Goal: Transaction & Acquisition: Purchase product/service

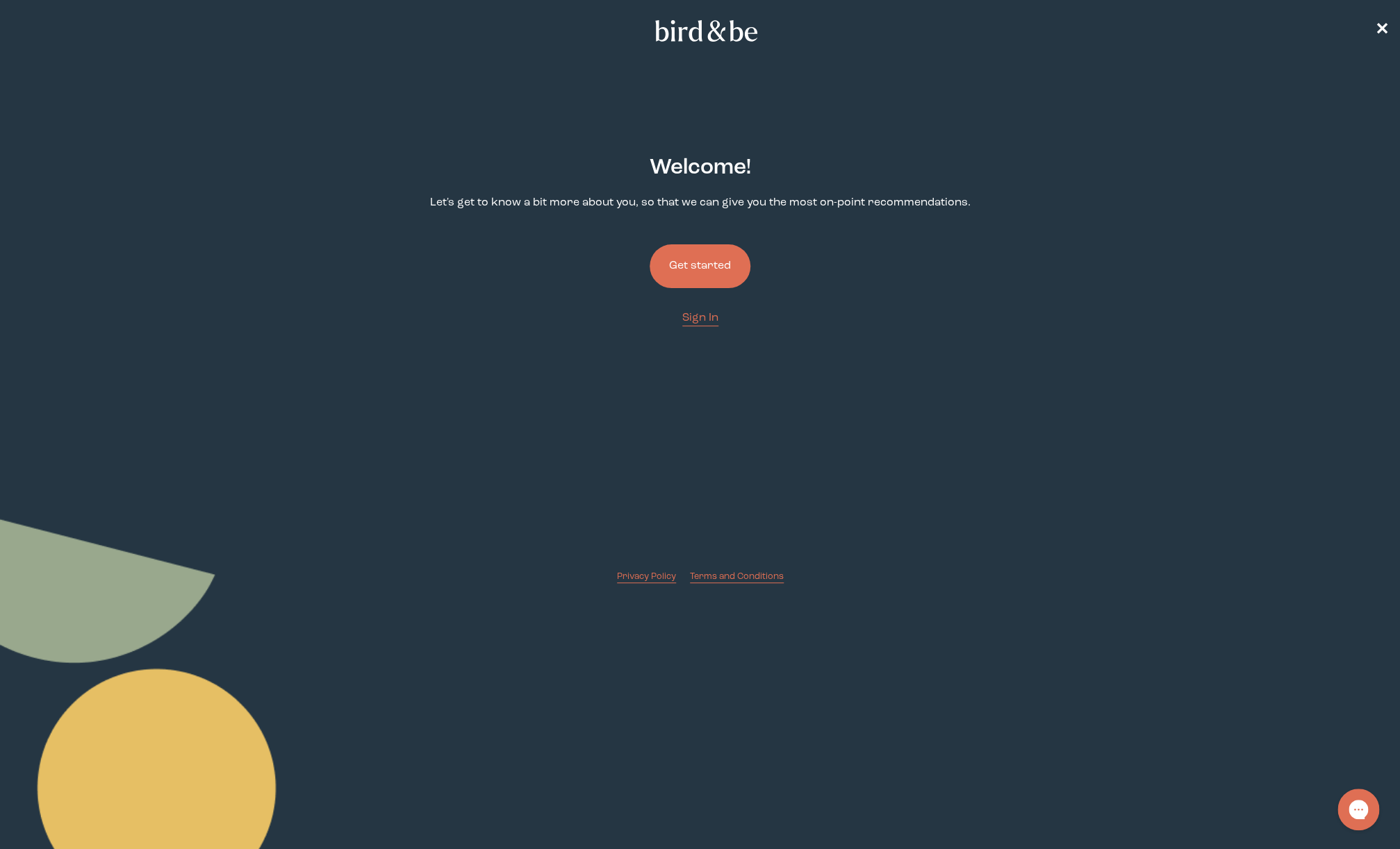
click at [704, 267] on button "Get started" at bounding box center [700, 266] width 101 height 44
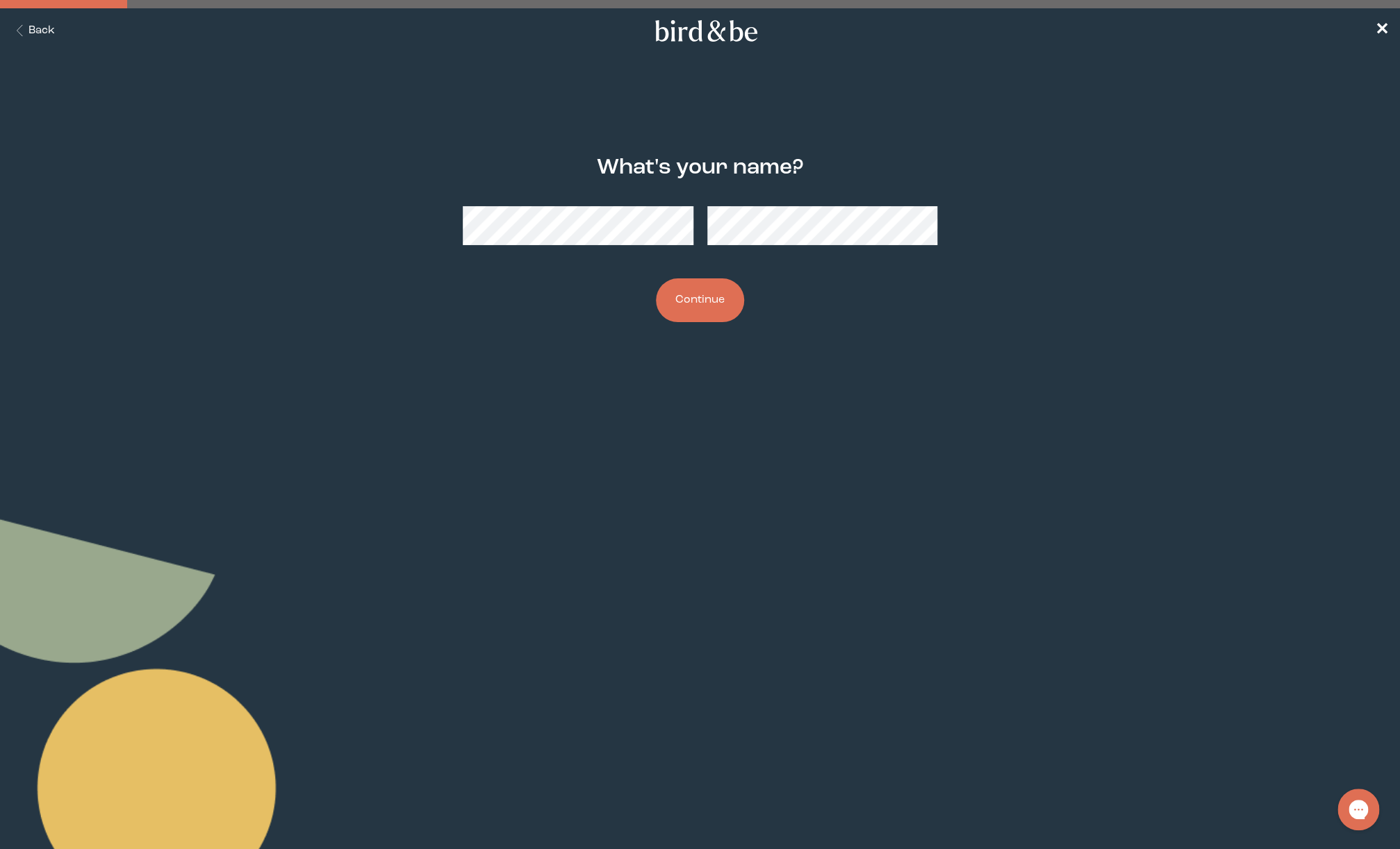
click at [676, 318] on button "Continue" at bounding box center [700, 301] width 88 height 44
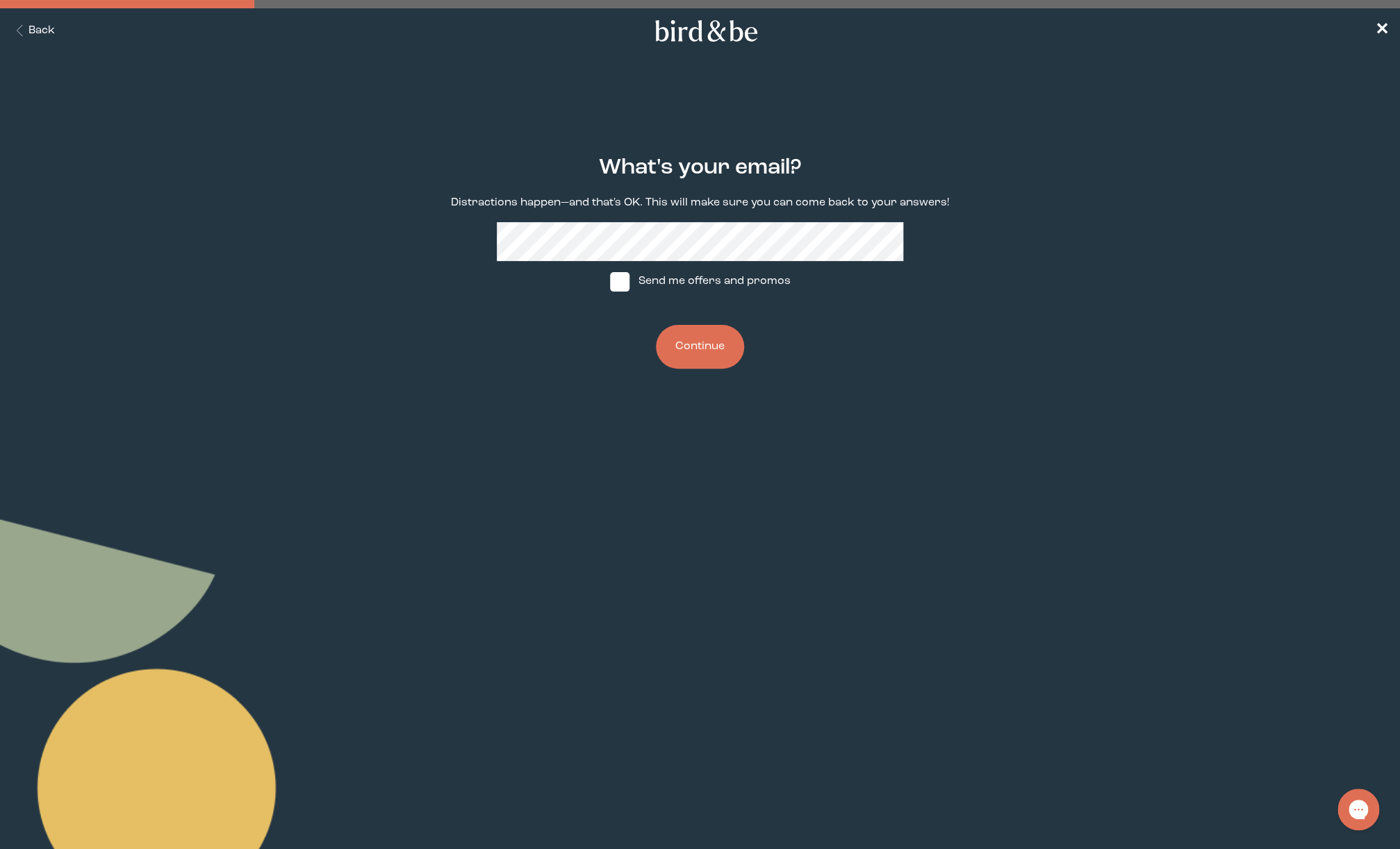
click at [725, 351] on button "Continue" at bounding box center [700, 347] width 88 height 44
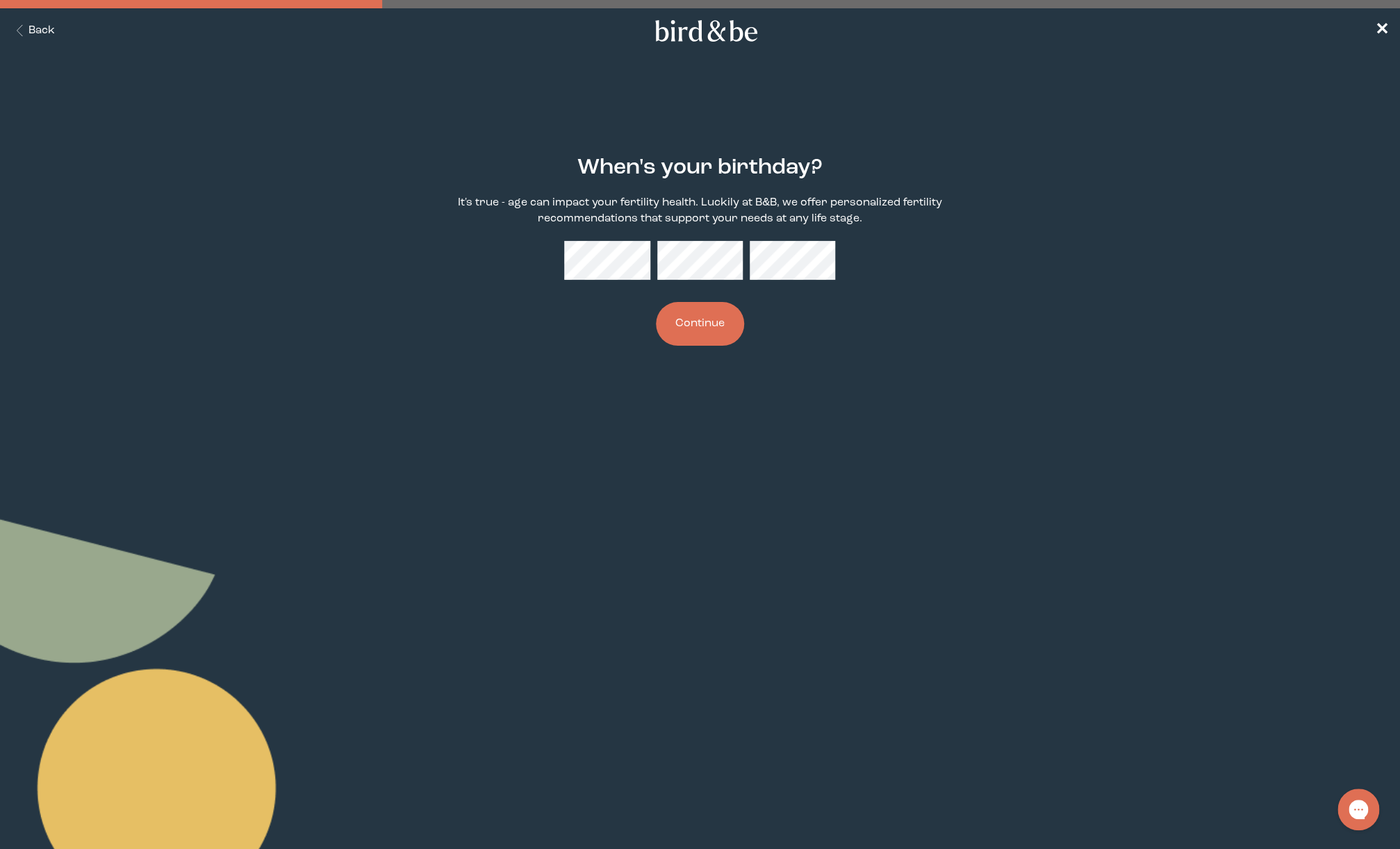
click at [684, 328] on button "Continue" at bounding box center [700, 324] width 88 height 44
click at [713, 323] on button "Continue" at bounding box center [700, 324] width 88 height 44
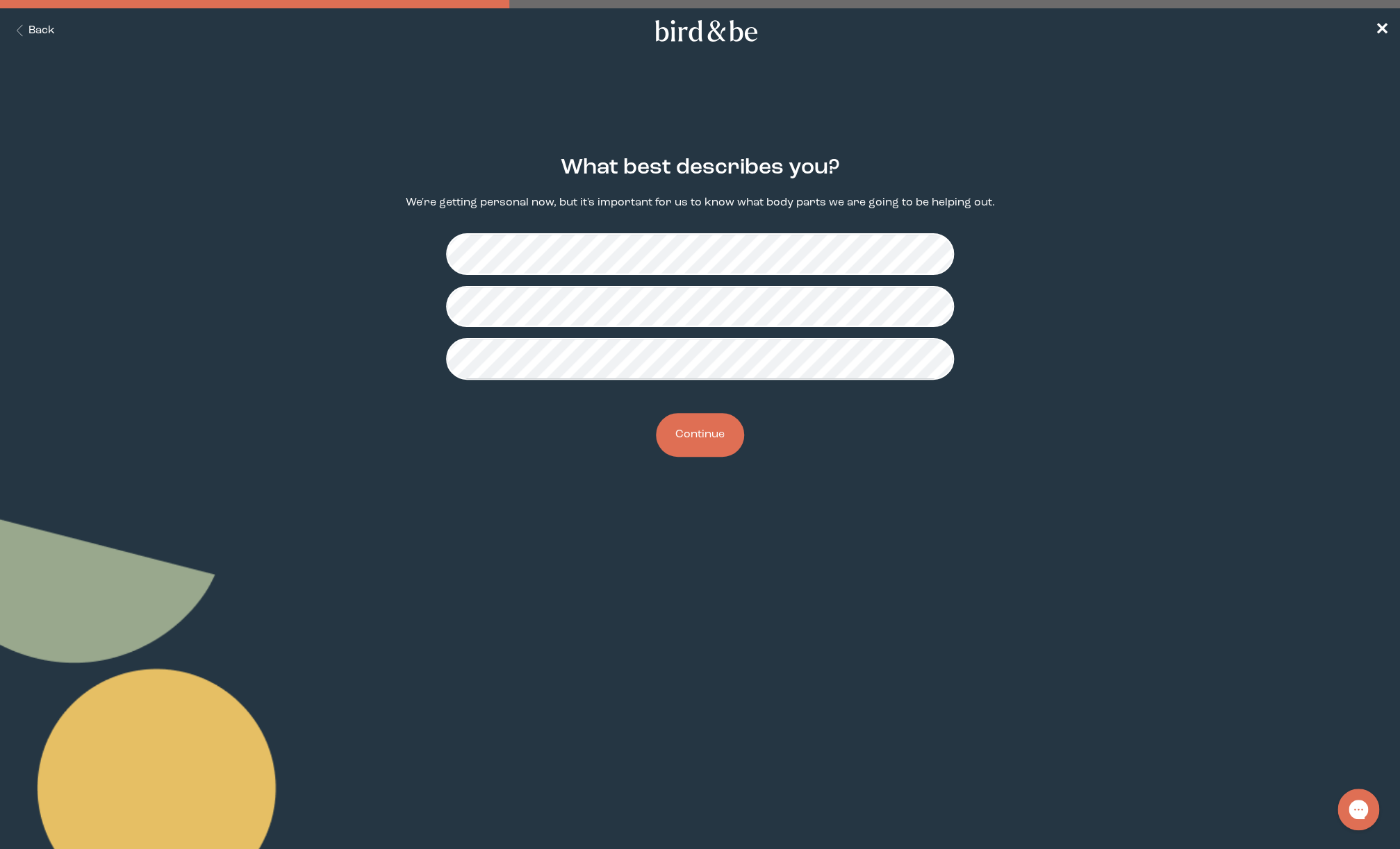
click at [701, 432] on button "Continue" at bounding box center [700, 435] width 88 height 44
click at [713, 440] on button "Continue" at bounding box center [700, 435] width 88 height 44
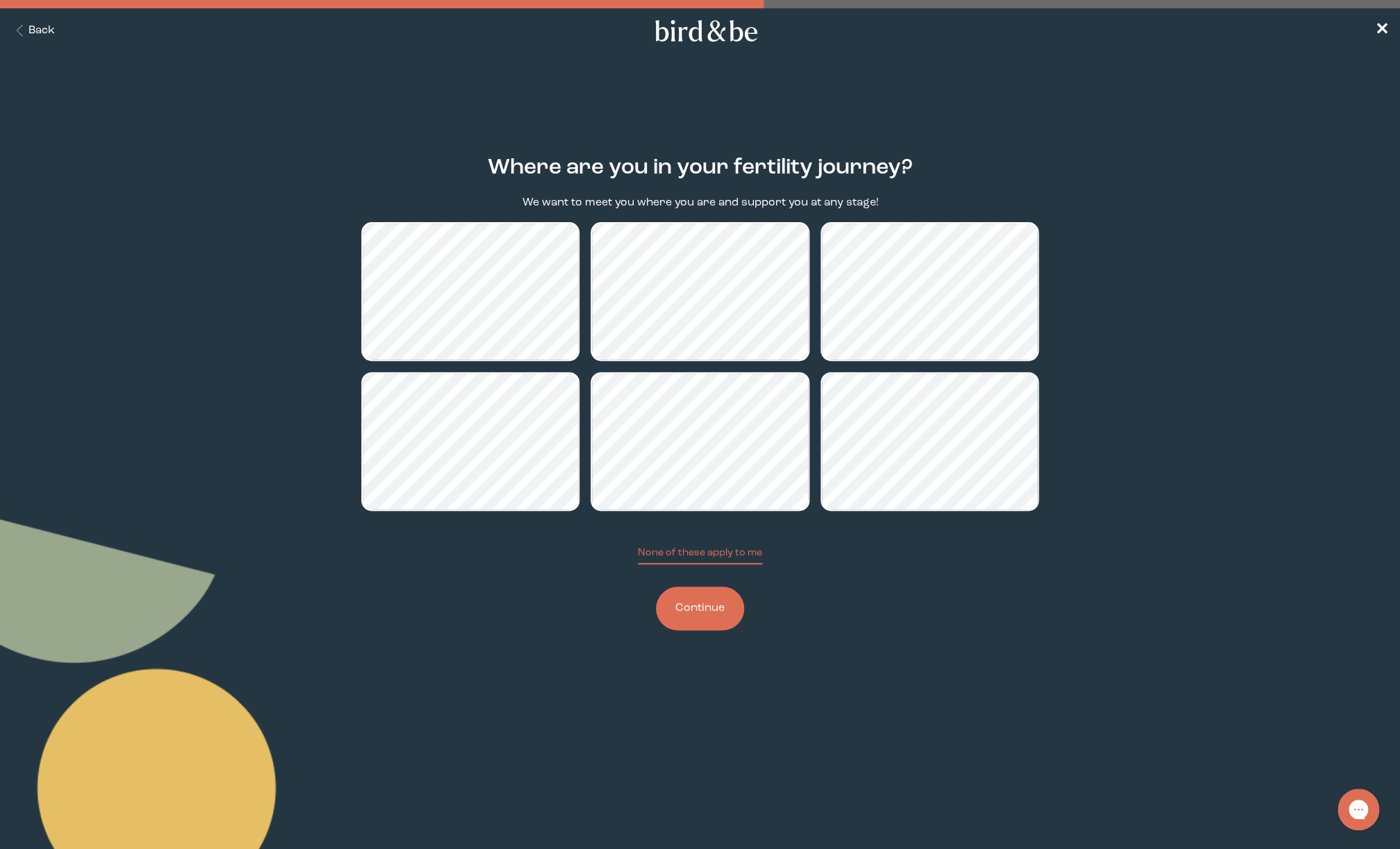
click at [697, 616] on button "Continue" at bounding box center [700, 608] width 88 height 44
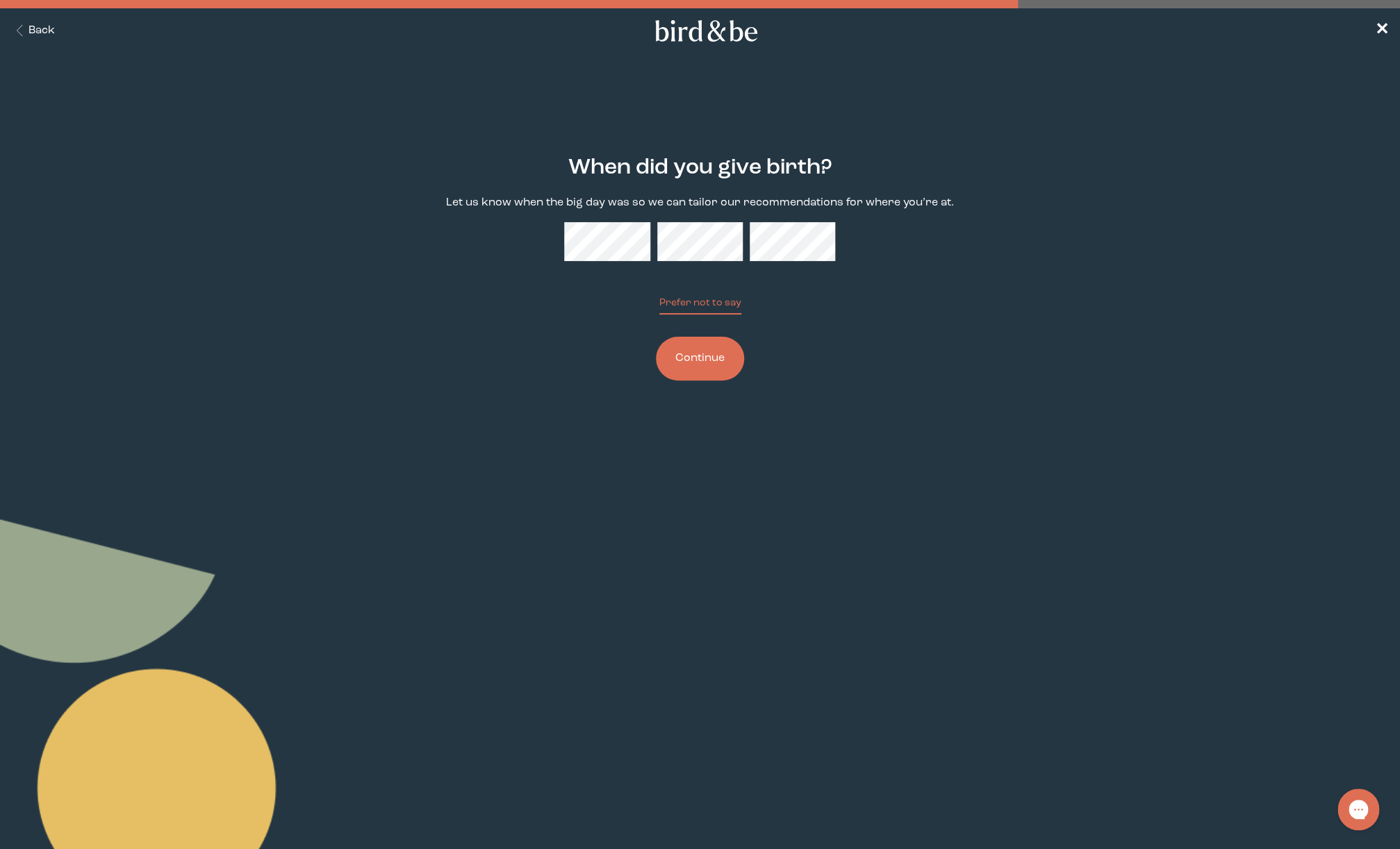
click at [723, 358] on button "Continue" at bounding box center [700, 359] width 88 height 44
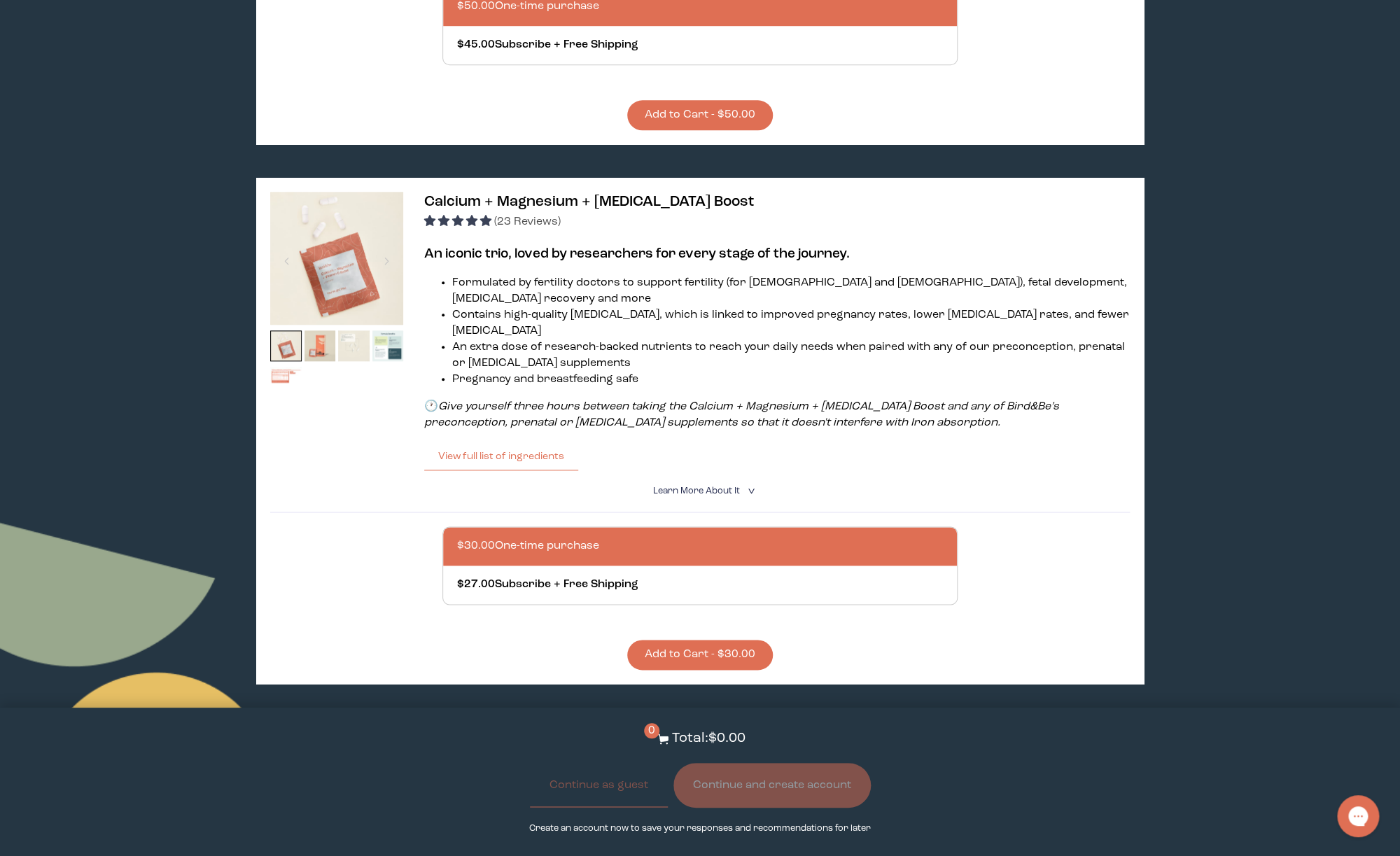
scroll to position [605, 0]
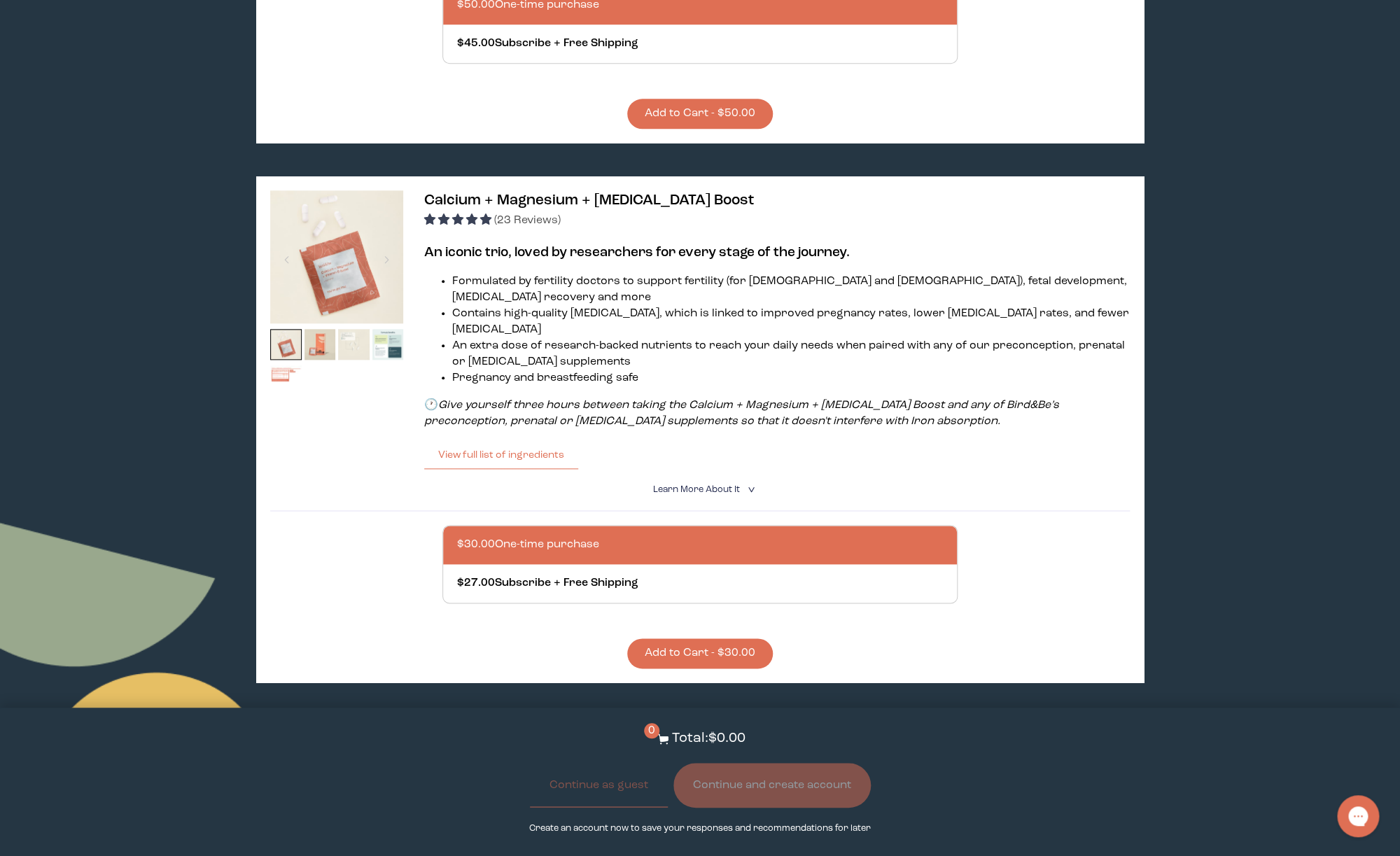
click at [681, 638] on button "Add to Cart - $30.00" at bounding box center [700, 653] width 145 height 30
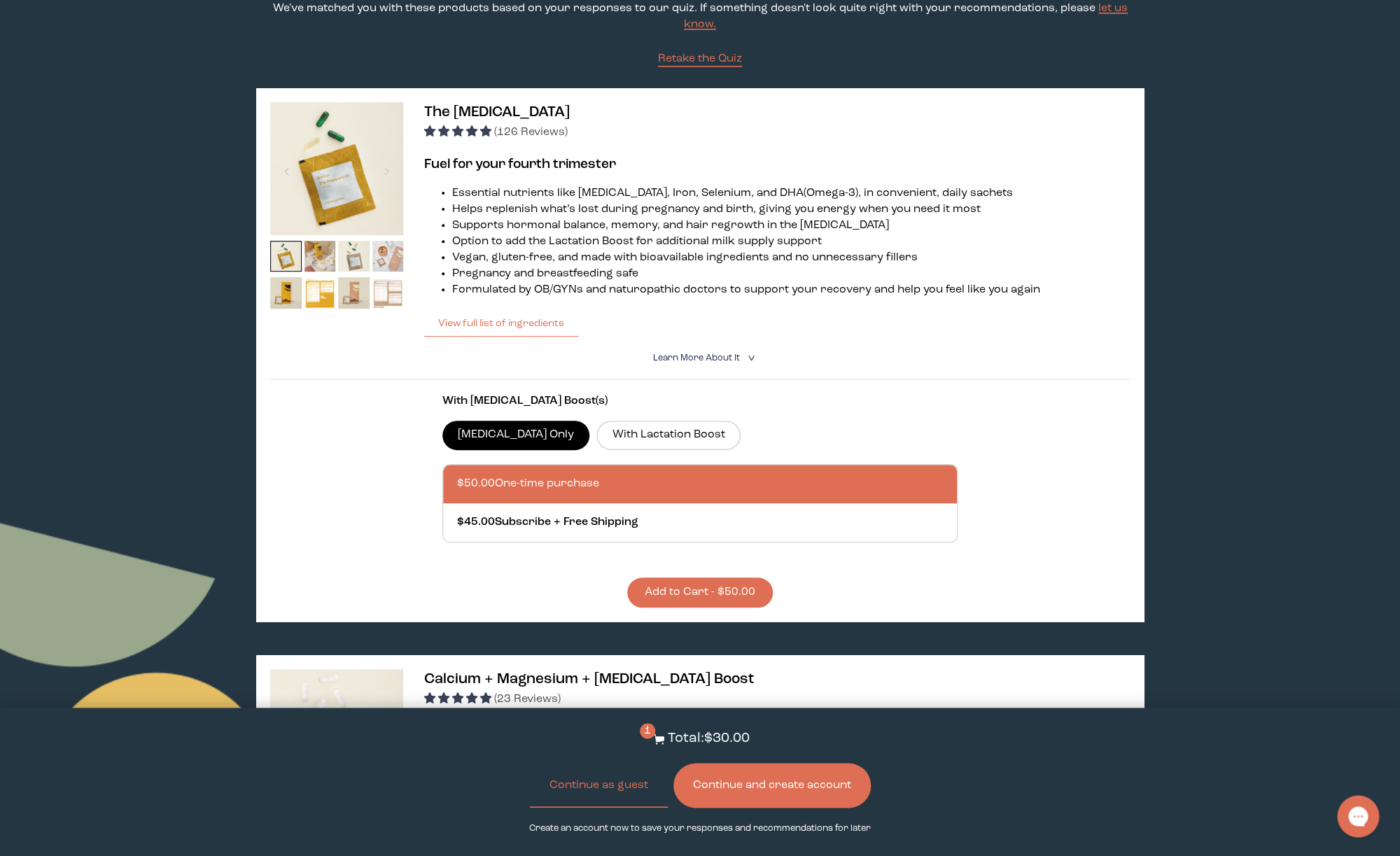
scroll to position [134, 0]
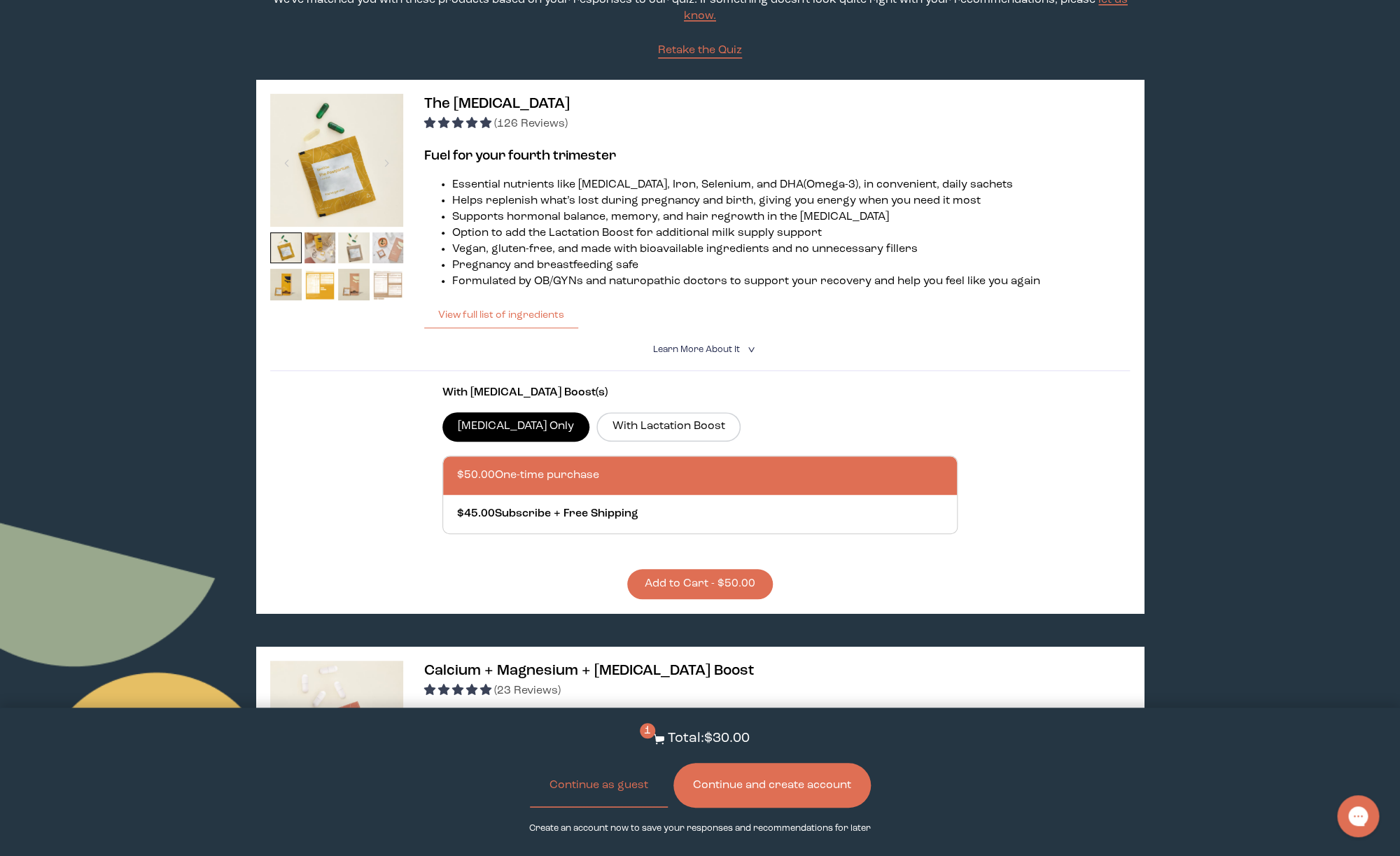
click at [730, 577] on button "Add to Cart - $50.00" at bounding box center [700, 584] width 145 height 30
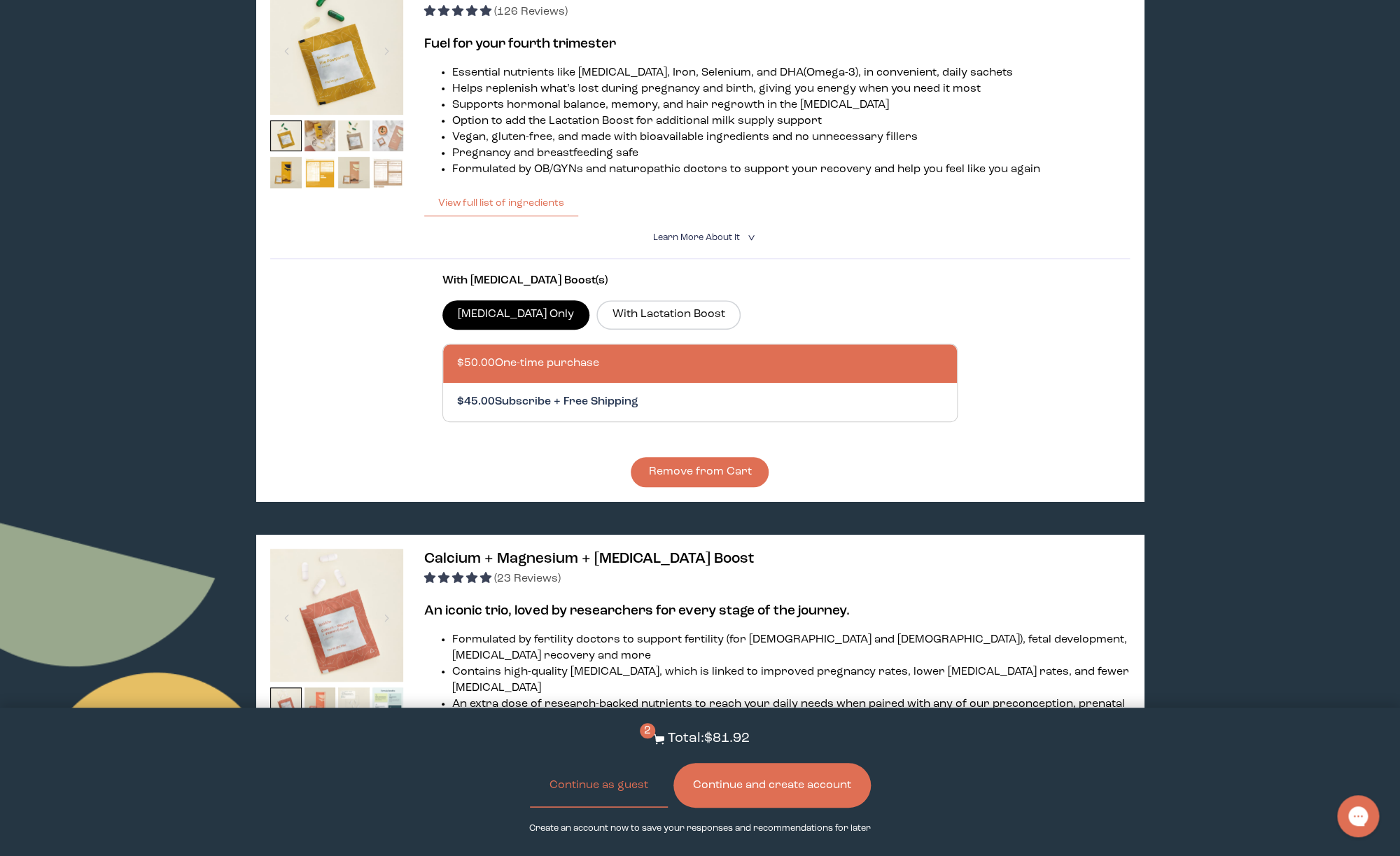
scroll to position [0, 0]
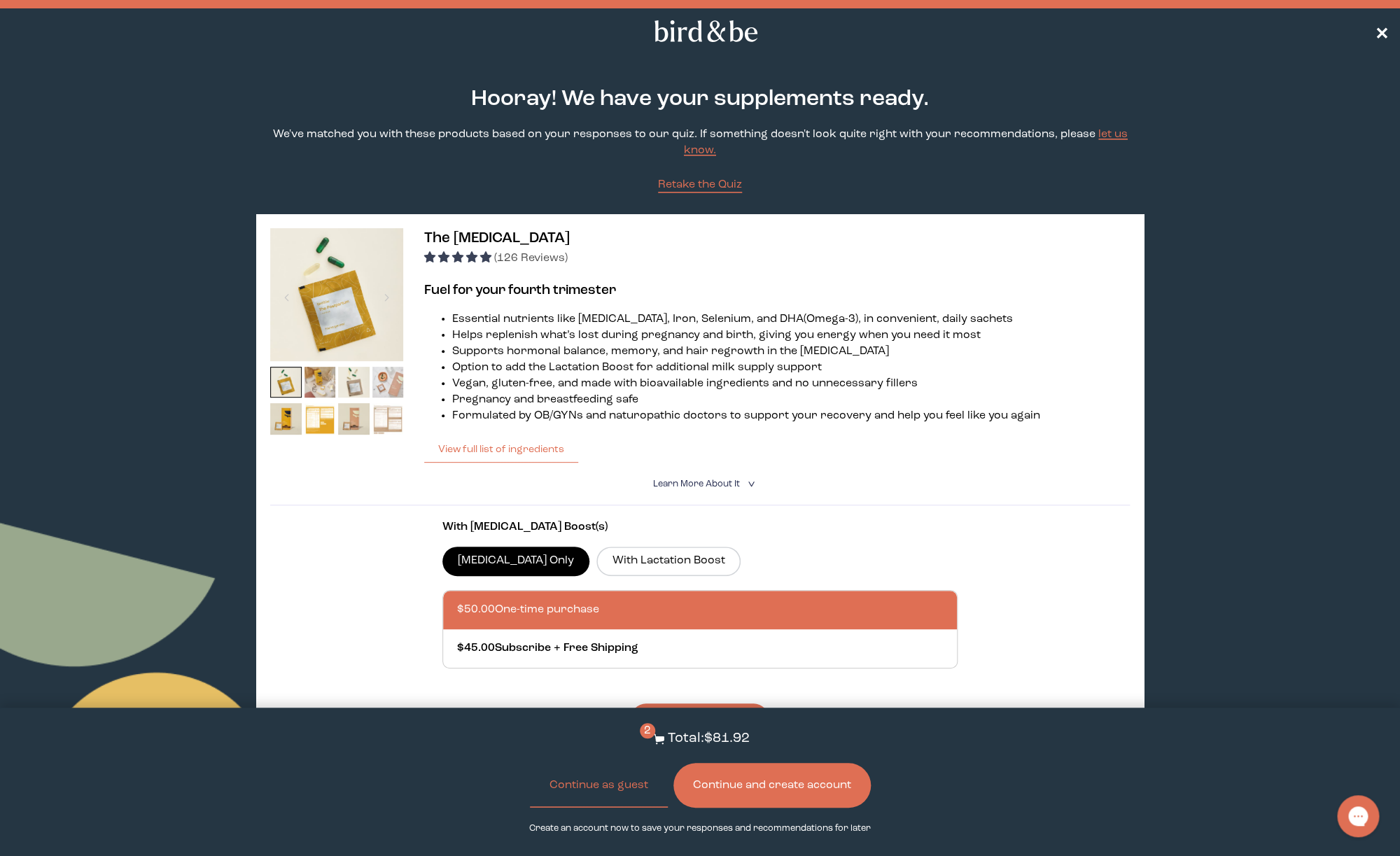
click at [1385, 31] on span "✕" at bounding box center [1382, 31] width 14 height 17
